Goal: Task Accomplishment & Management: Manage account settings

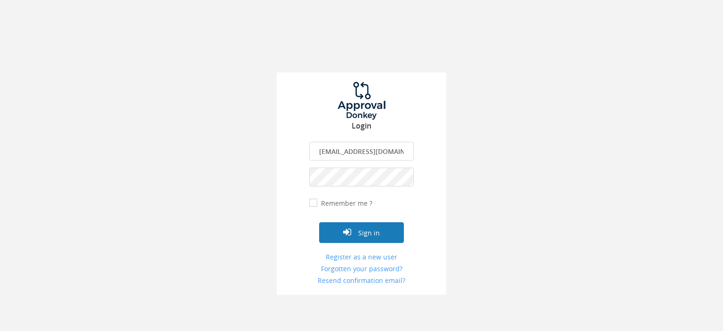
click at [365, 231] on button "Sign in" at bounding box center [361, 232] width 85 height 21
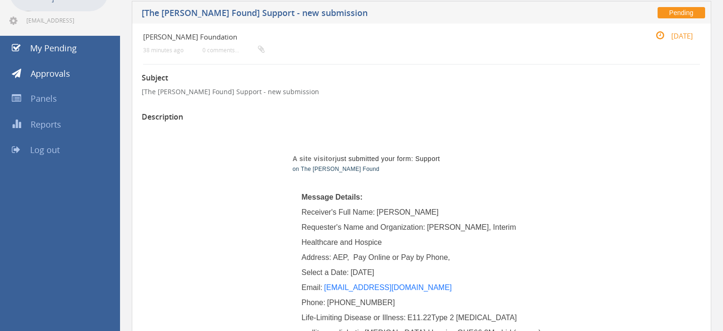
scroll to position [49, 0]
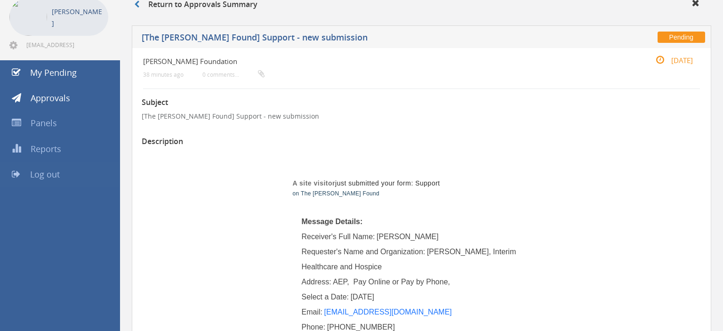
click at [39, 176] on span "Log out" at bounding box center [45, 174] width 30 height 11
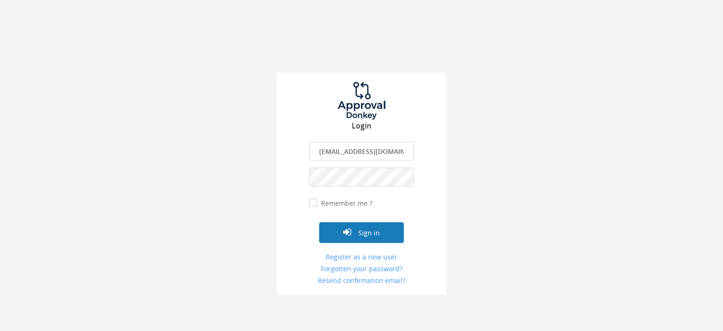
click at [379, 233] on button "Sign in" at bounding box center [361, 232] width 85 height 21
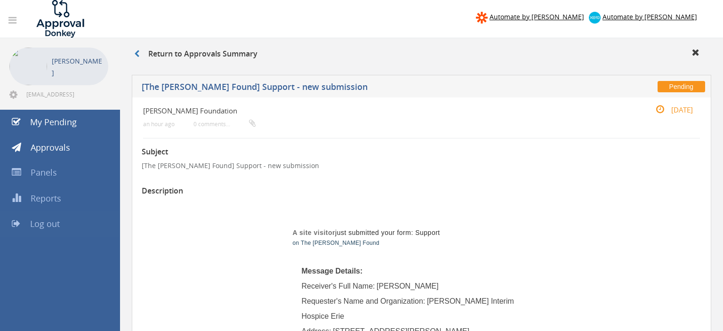
click at [36, 222] on span "Log out" at bounding box center [45, 223] width 30 height 11
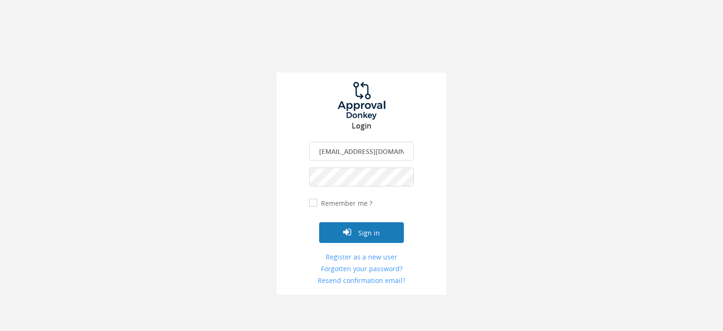
click at [376, 230] on button "Sign in" at bounding box center [361, 232] width 85 height 21
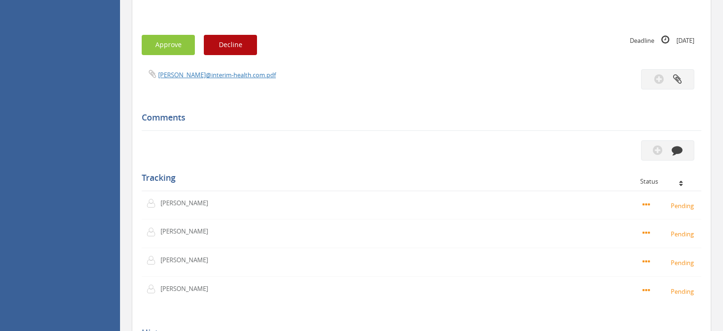
scroll to position [1044, 0]
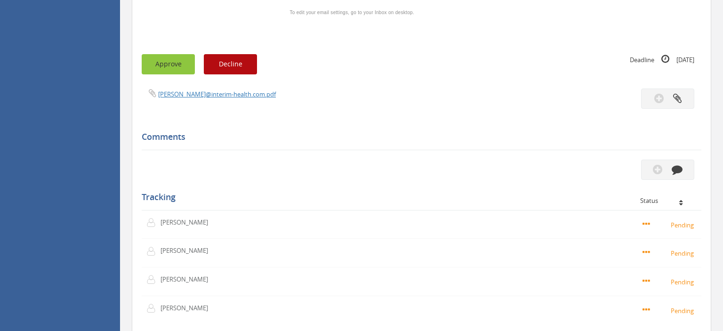
click at [162, 54] on button "Approve" at bounding box center [168, 64] width 53 height 20
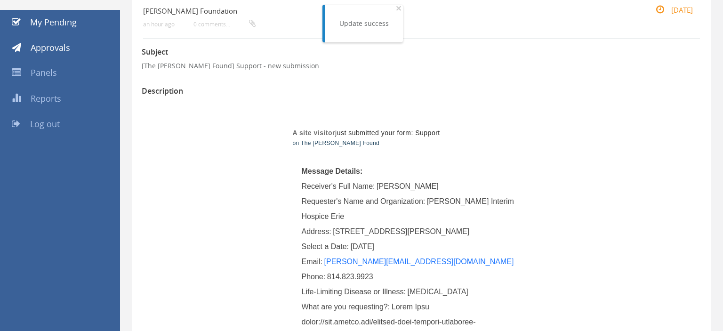
scroll to position [49, 0]
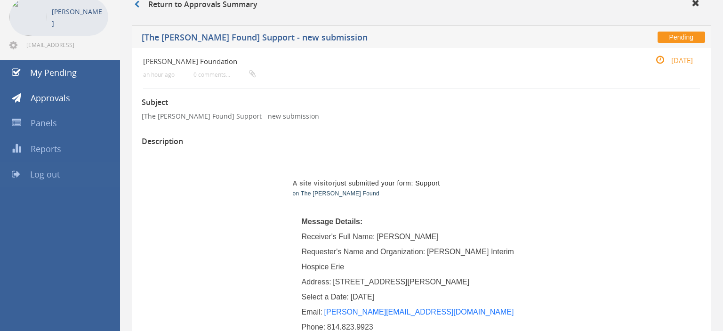
click at [54, 173] on span "Log out" at bounding box center [45, 174] width 30 height 11
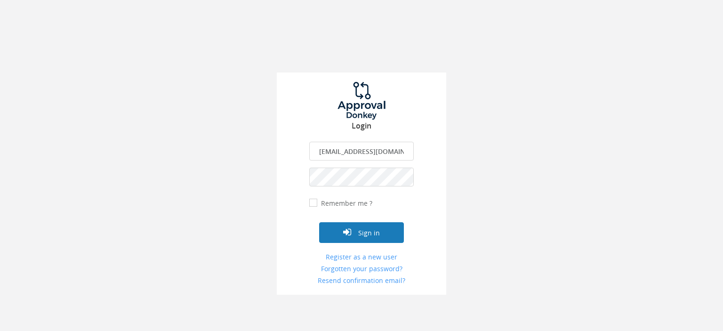
click at [375, 235] on button "Sign in" at bounding box center [361, 232] width 85 height 21
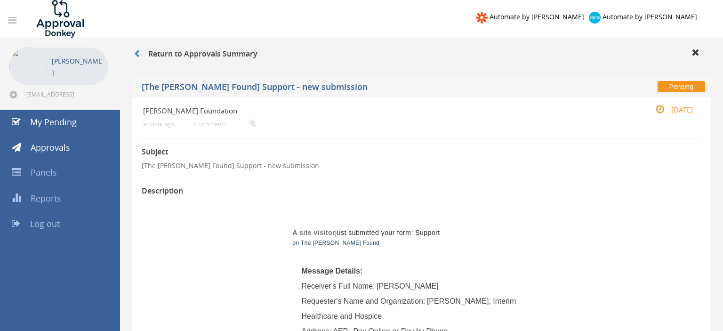
click at [48, 224] on span "Log out" at bounding box center [45, 223] width 30 height 11
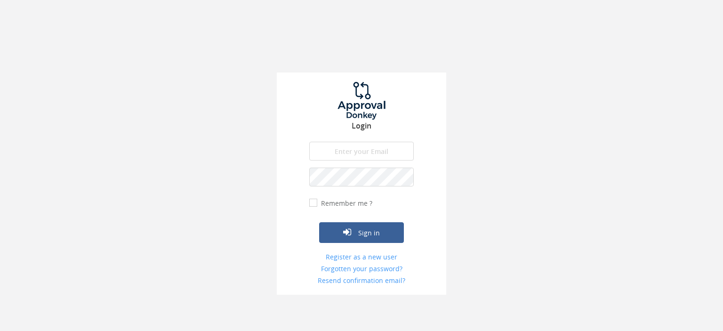
type input "[EMAIL_ADDRESS][DOMAIN_NAME]"
